Goal: Download file/media

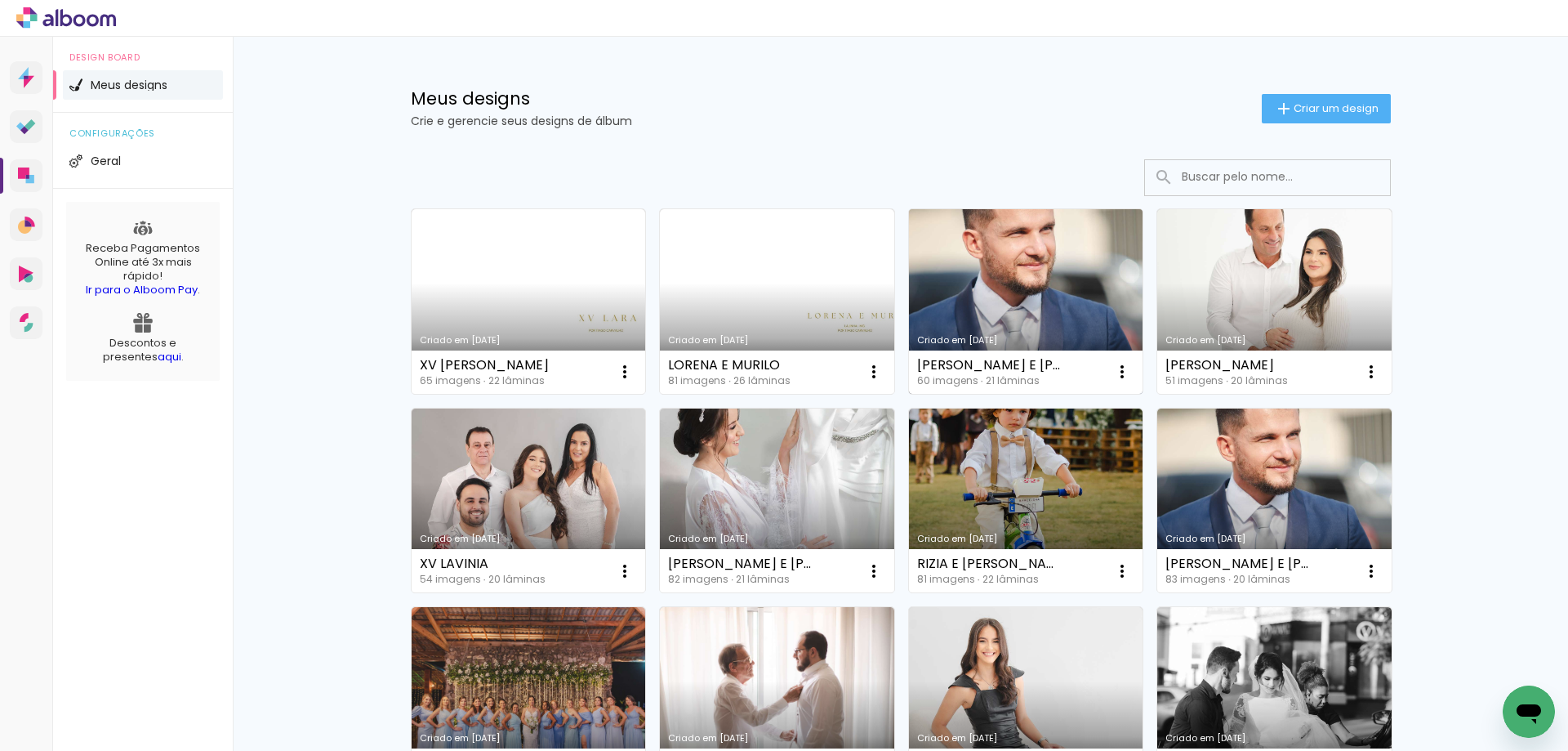
click at [1028, 304] on link "Criado em [DATE]" at bounding box center [1026, 301] width 235 height 185
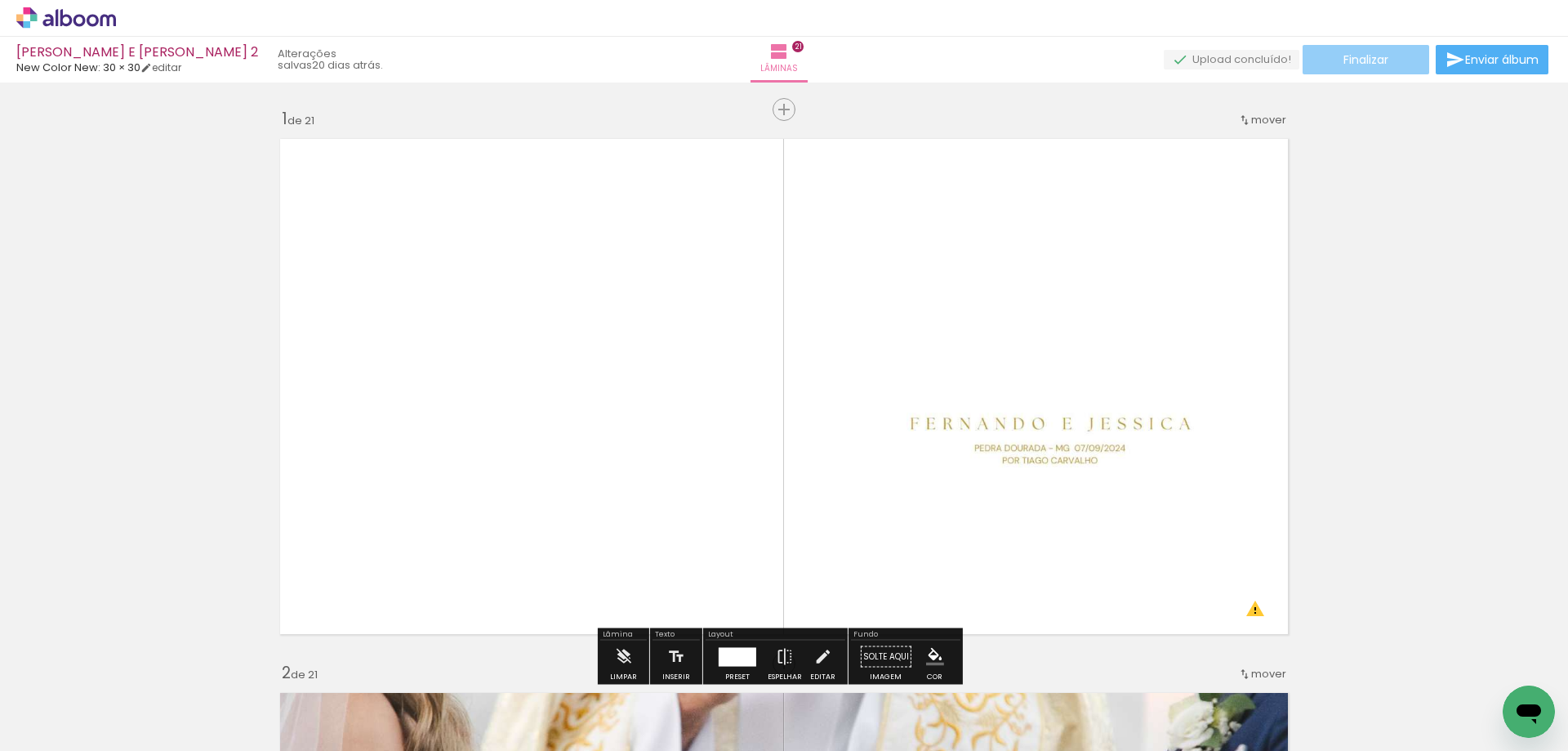
click at [1396, 49] on paper-button "Finalizar" at bounding box center [1366, 59] width 127 height 29
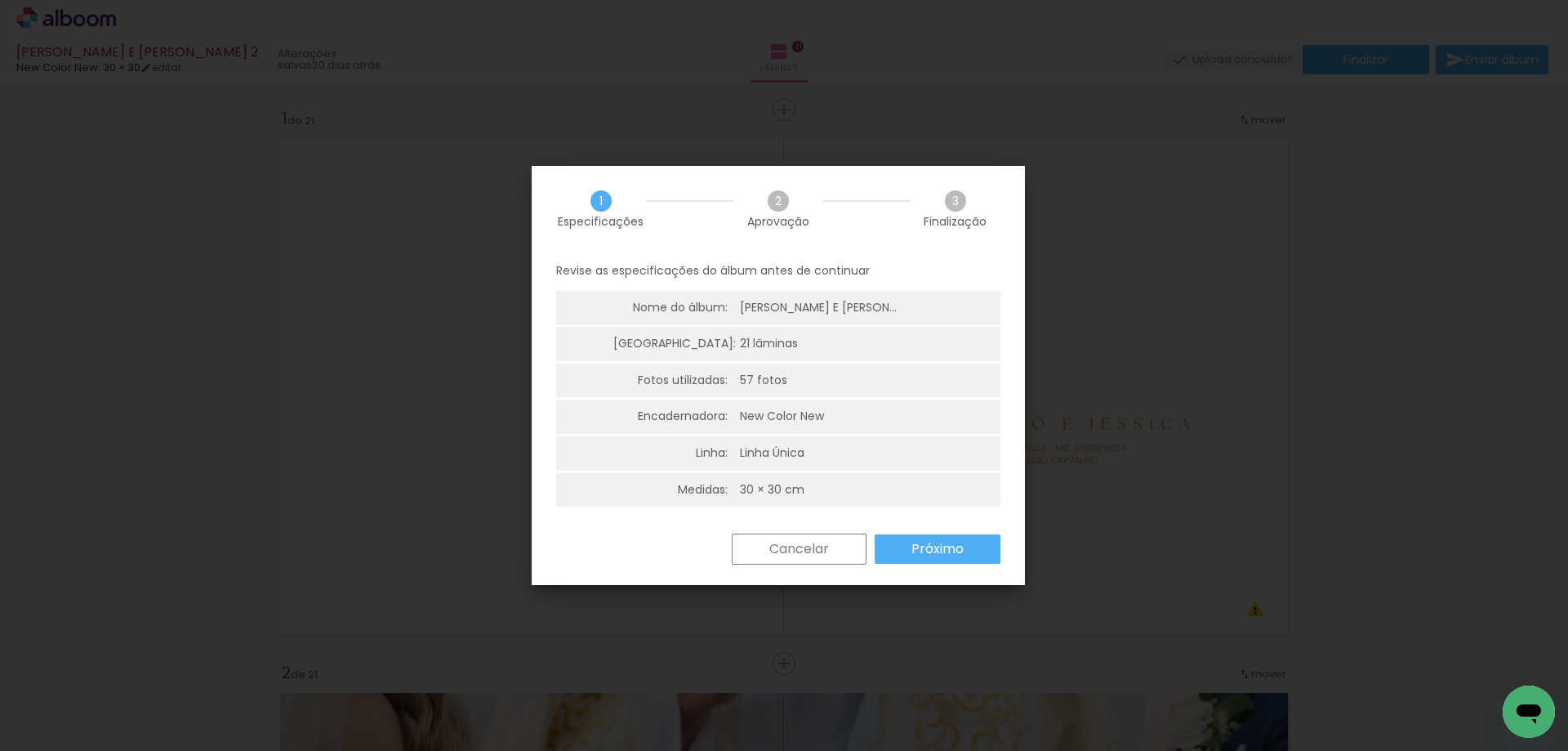
click at [0, 0] on slot "Próximo" at bounding box center [0, 0] width 0 height 0
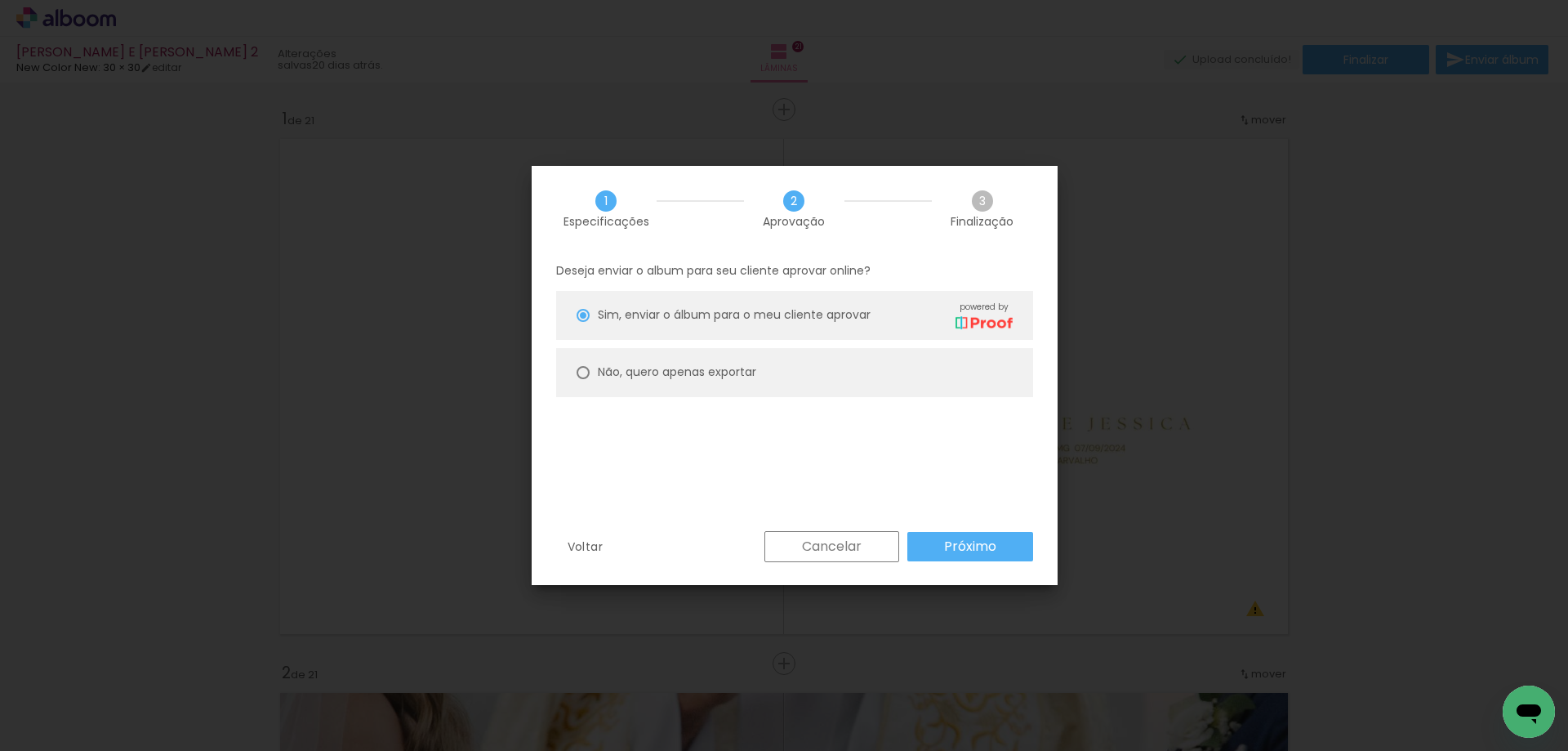
click at [0, 0] on slot "Não, quero apenas exportar" at bounding box center [0, 0] width 0 height 0
type paper-radio-button "on"
click at [0, 0] on slot "Próximo" at bounding box center [0, 0] width 0 height 0
type input "Alta, 300 DPI"
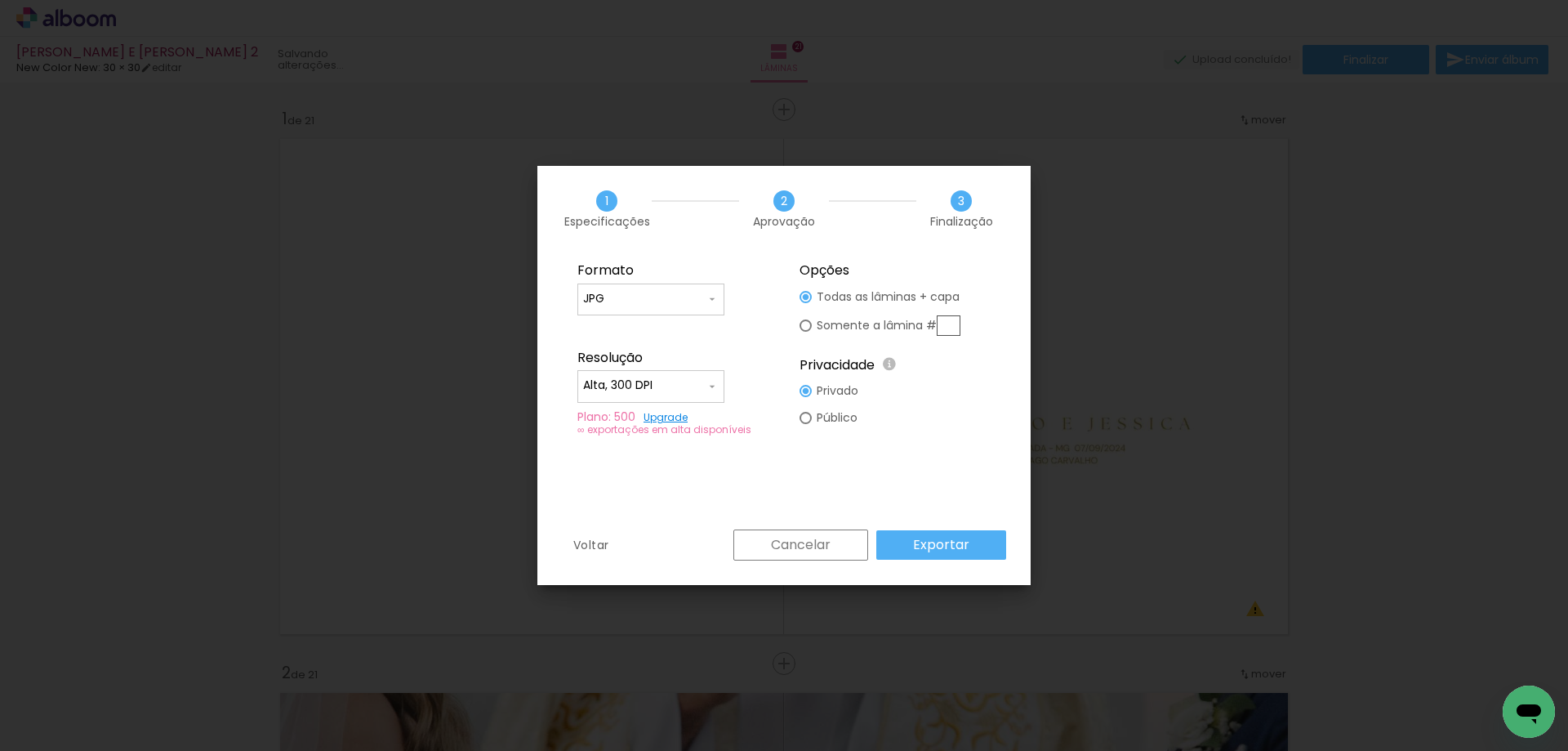
click at [0, 0] on slot "Exportar" at bounding box center [0, 0] width 0 height 0
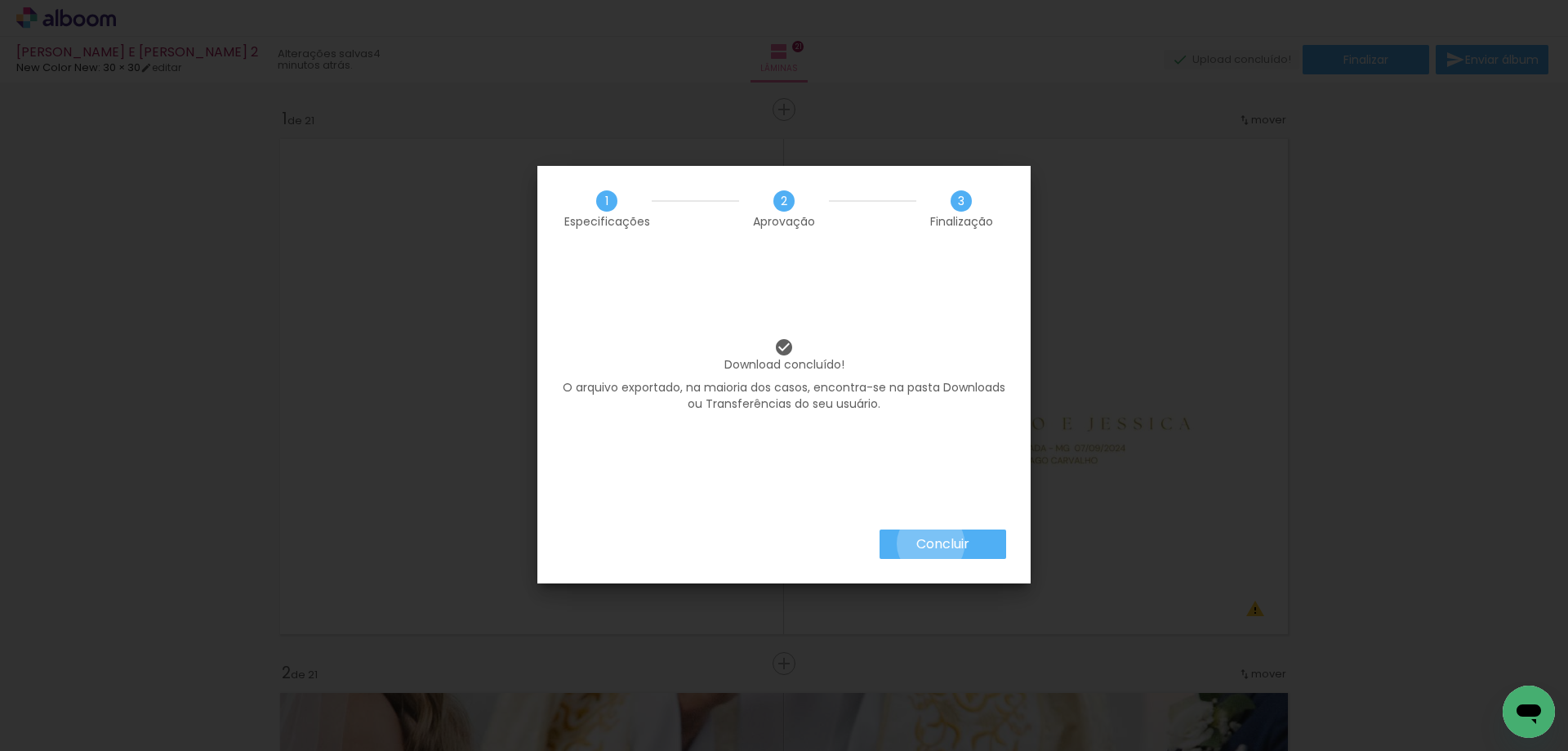
click at [0, 0] on slot "Concluir" at bounding box center [0, 0] width 0 height 0
